Goal: Go to known website: Access a specific website the user already knows

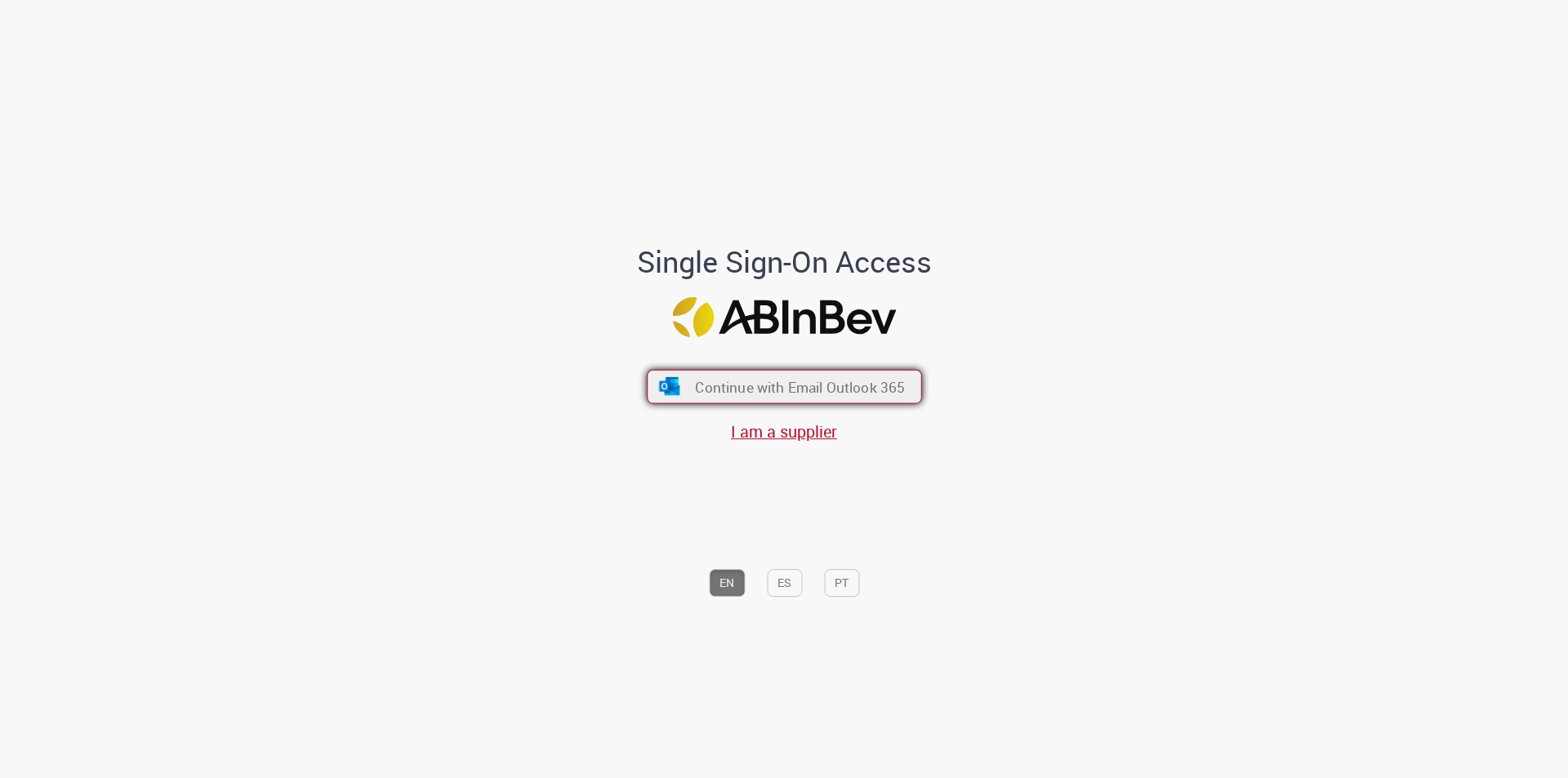
click at [818, 382] on span "Continue with Email Outlook 365" at bounding box center [800, 387] width 210 height 19
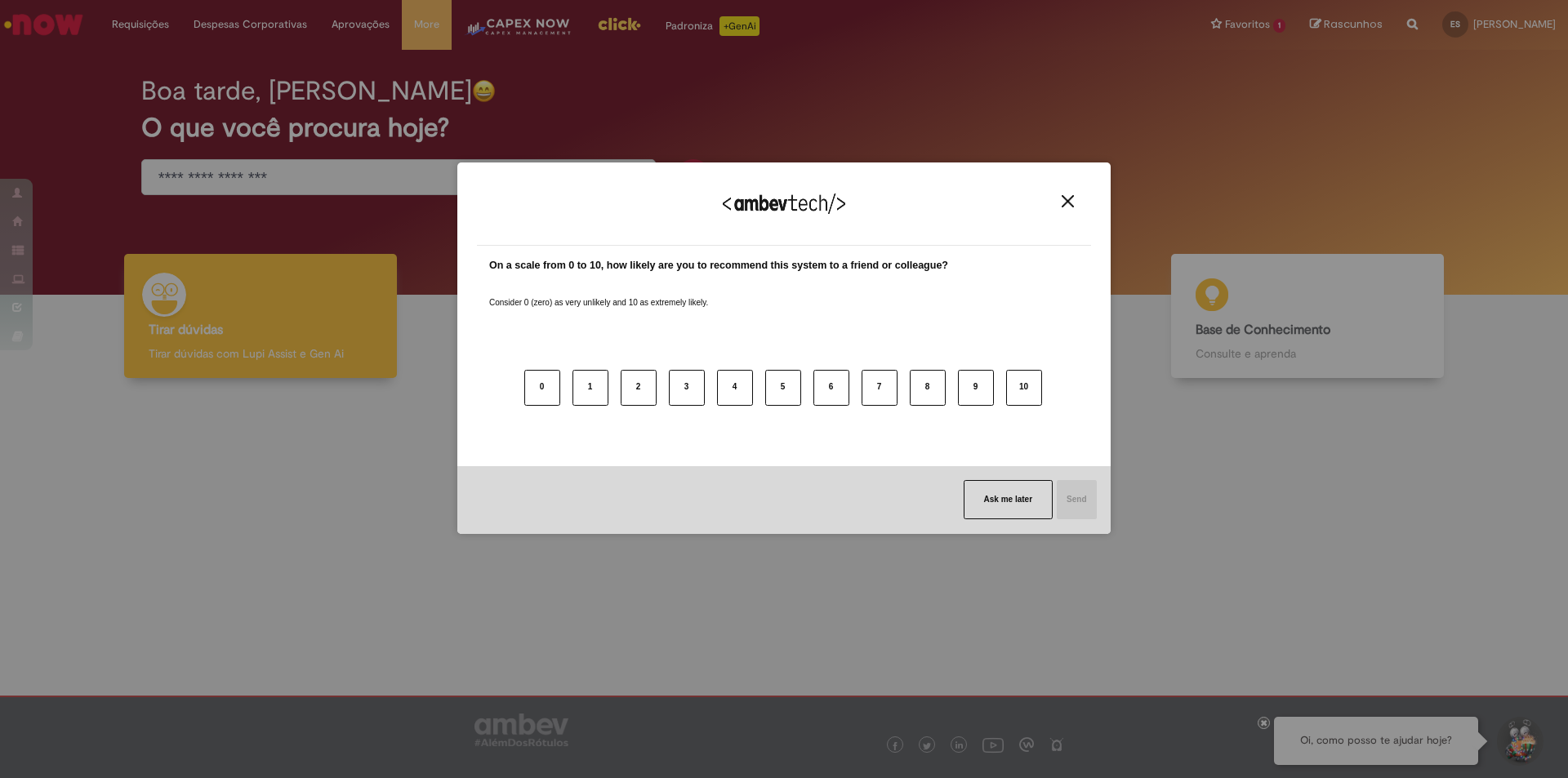
click at [1066, 200] on img "Close" at bounding box center [1067, 201] width 12 height 12
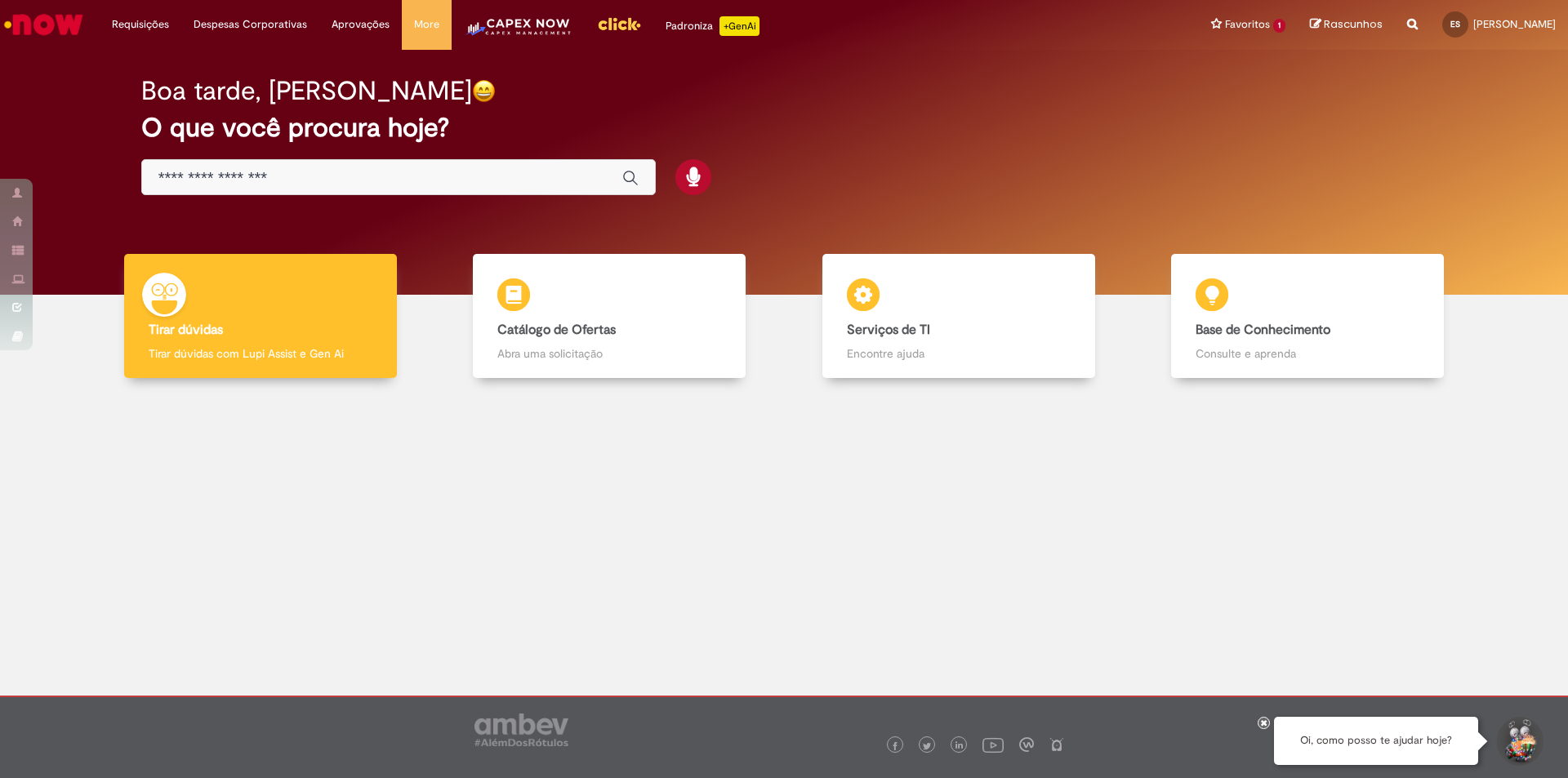
click at [622, 24] on img "Menu Cabeçalho" at bounding box center [618, 24] width 44 height 25
